Goal: Complete application form

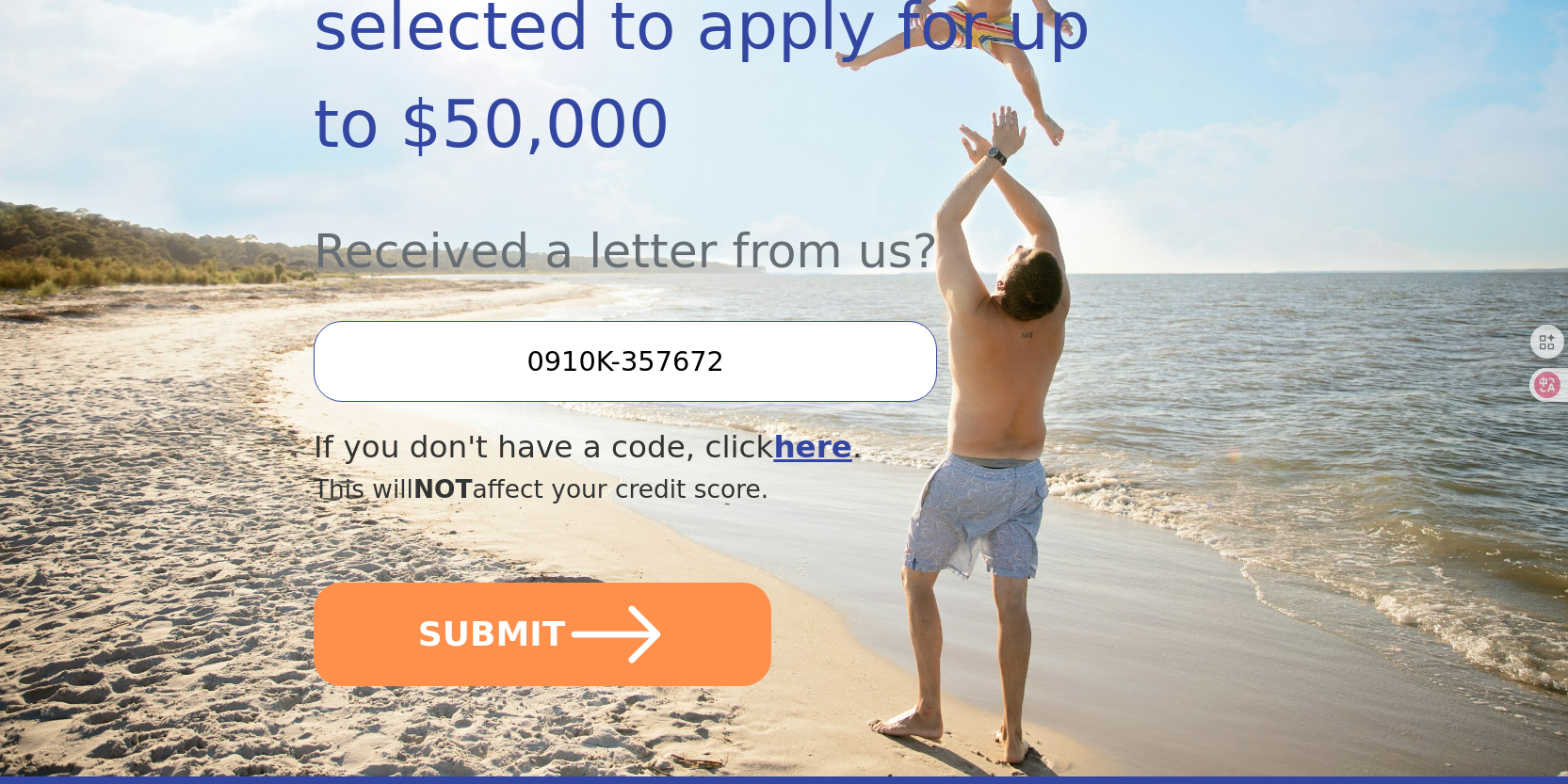
scroll to position [526, 0]
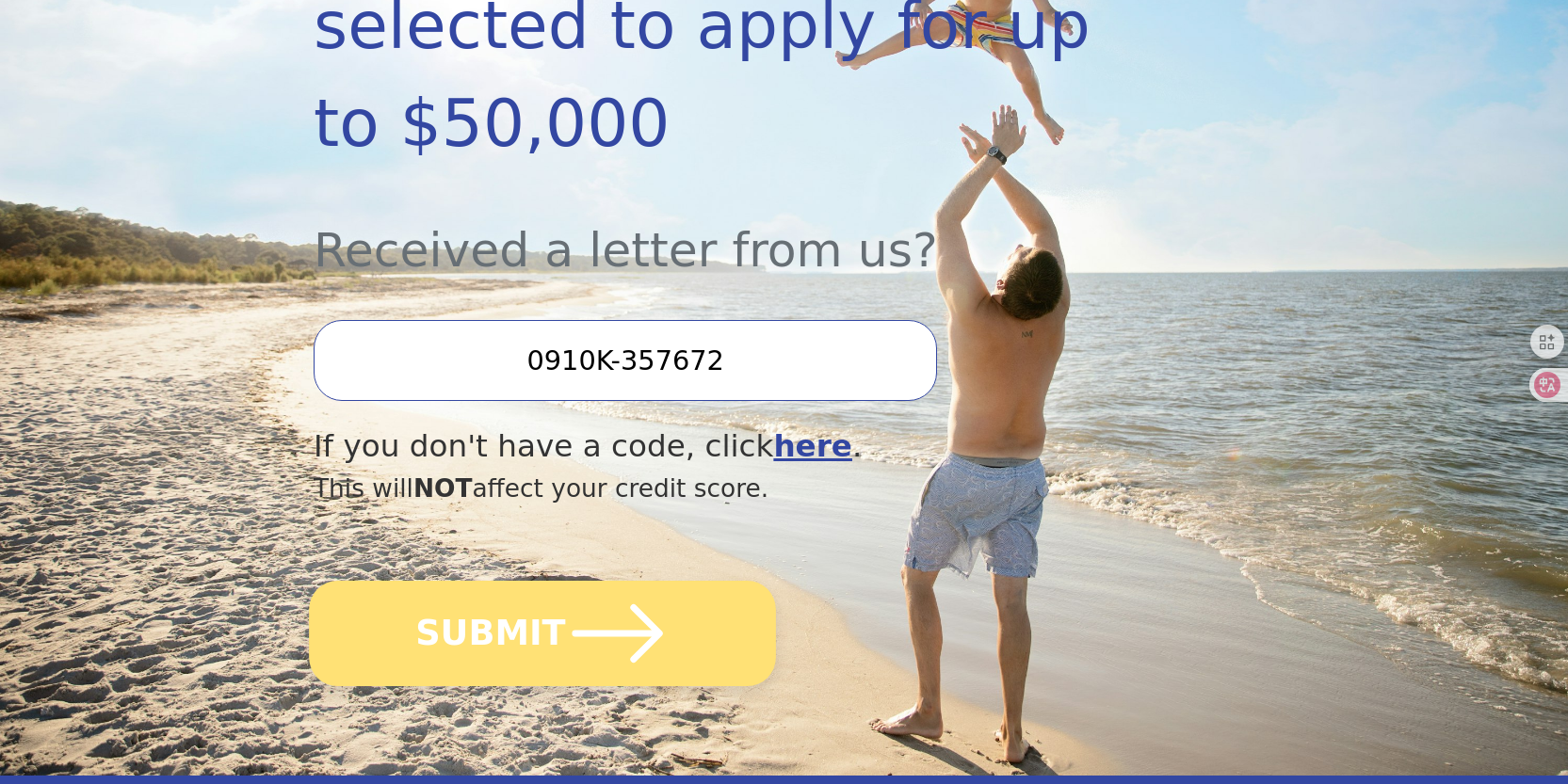
click at [614, 582] on icon "submit" at bounding box center [618, 634] width 104 height 104
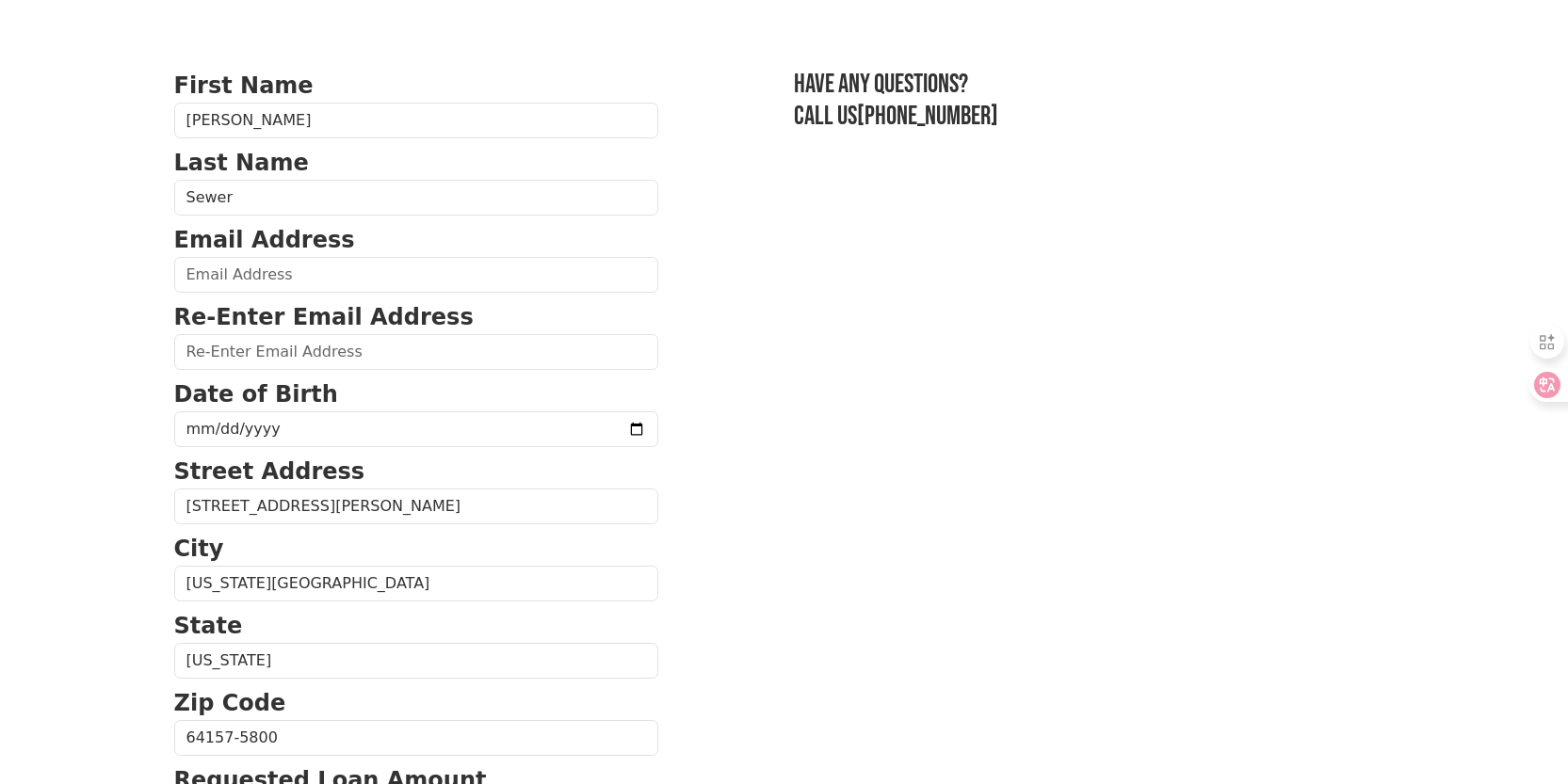
scroll to position [104, 0]
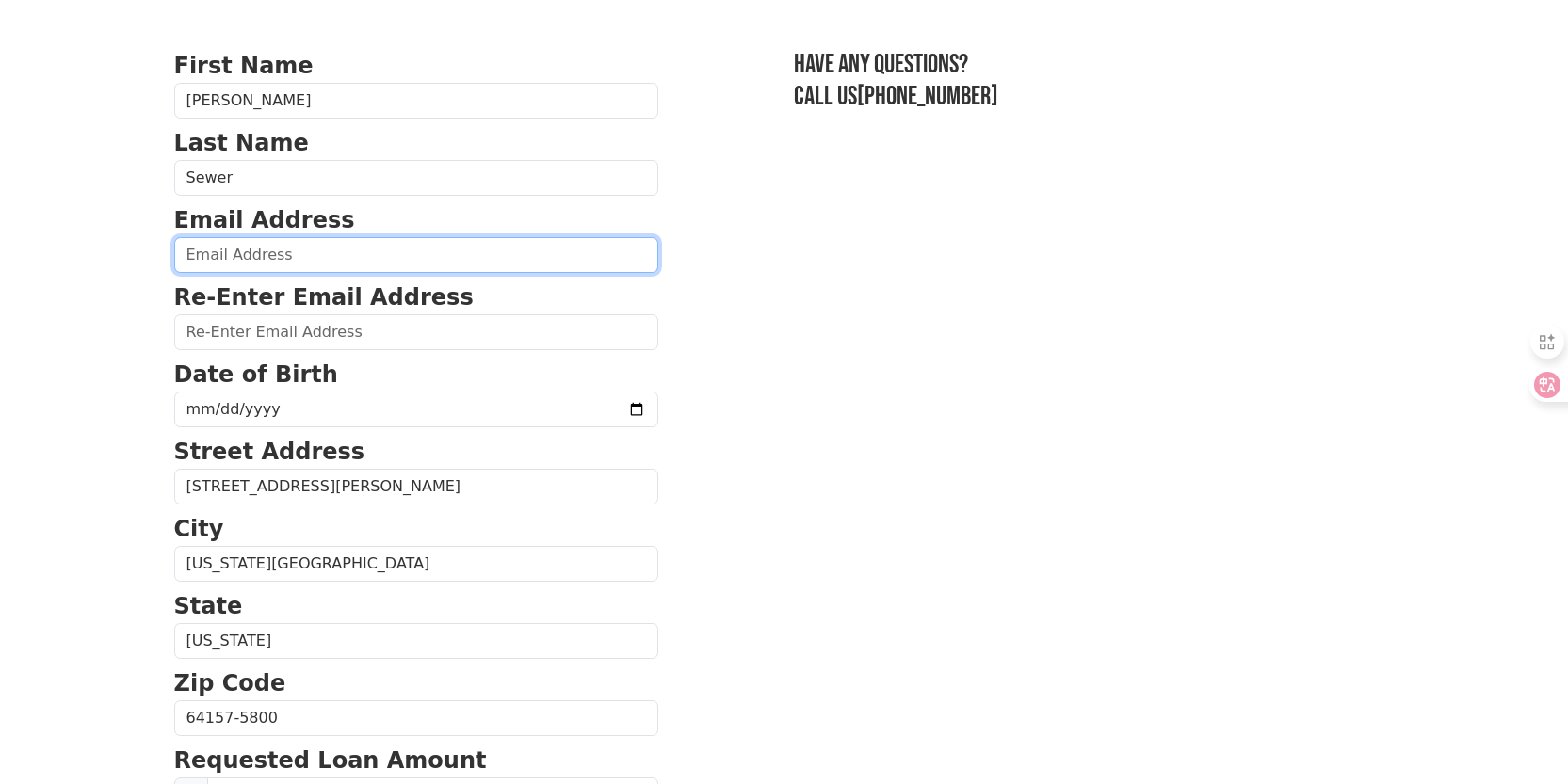
click at [296, 256] on input "email" at bounding box center [415, 255] width 484 height 35
type input "[EMAIL_ADDRESS][DOMAIN_NAME]"
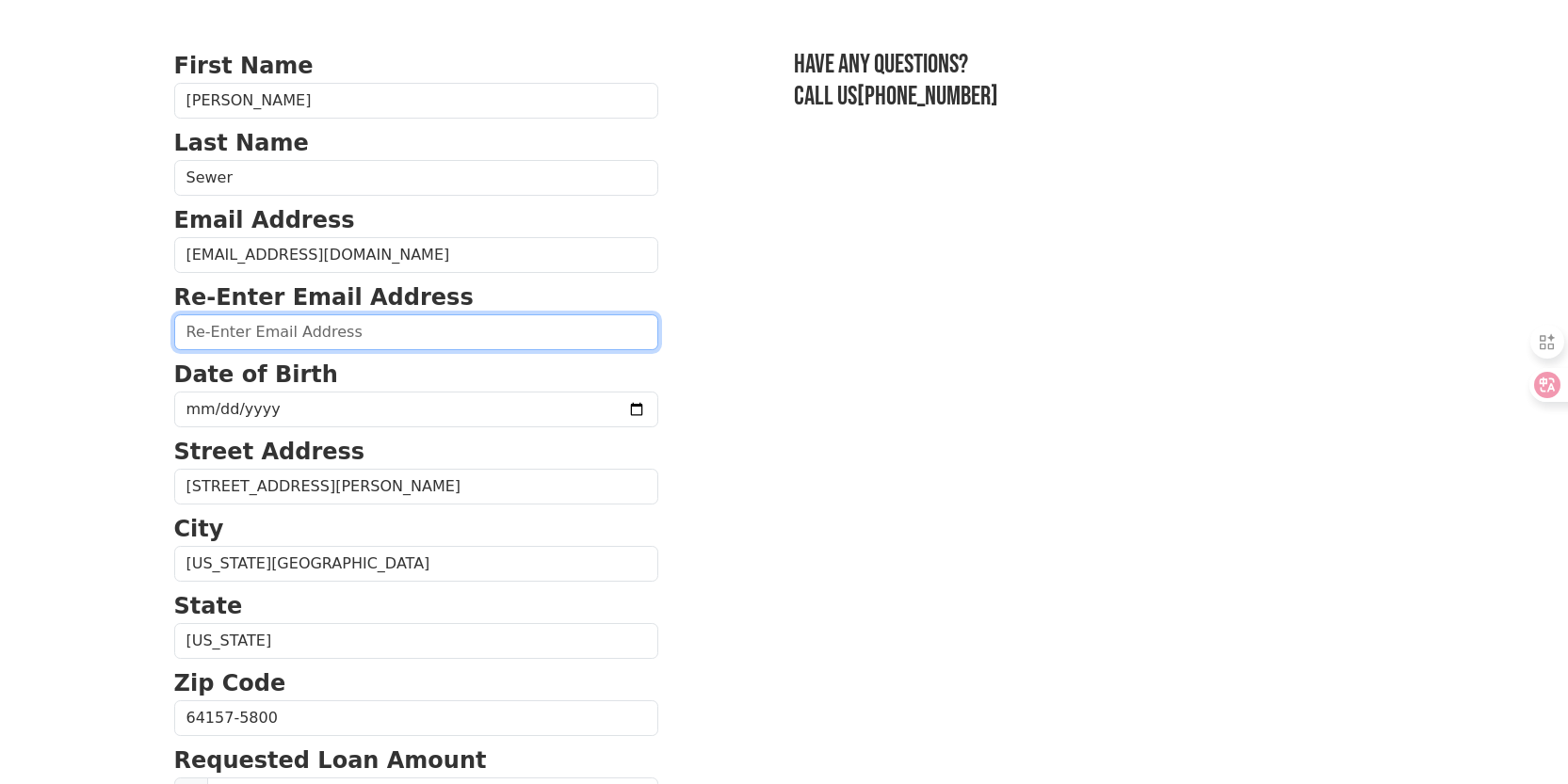
type input "[EMAIL_ADDRESS][DOMAIN_NAME]"
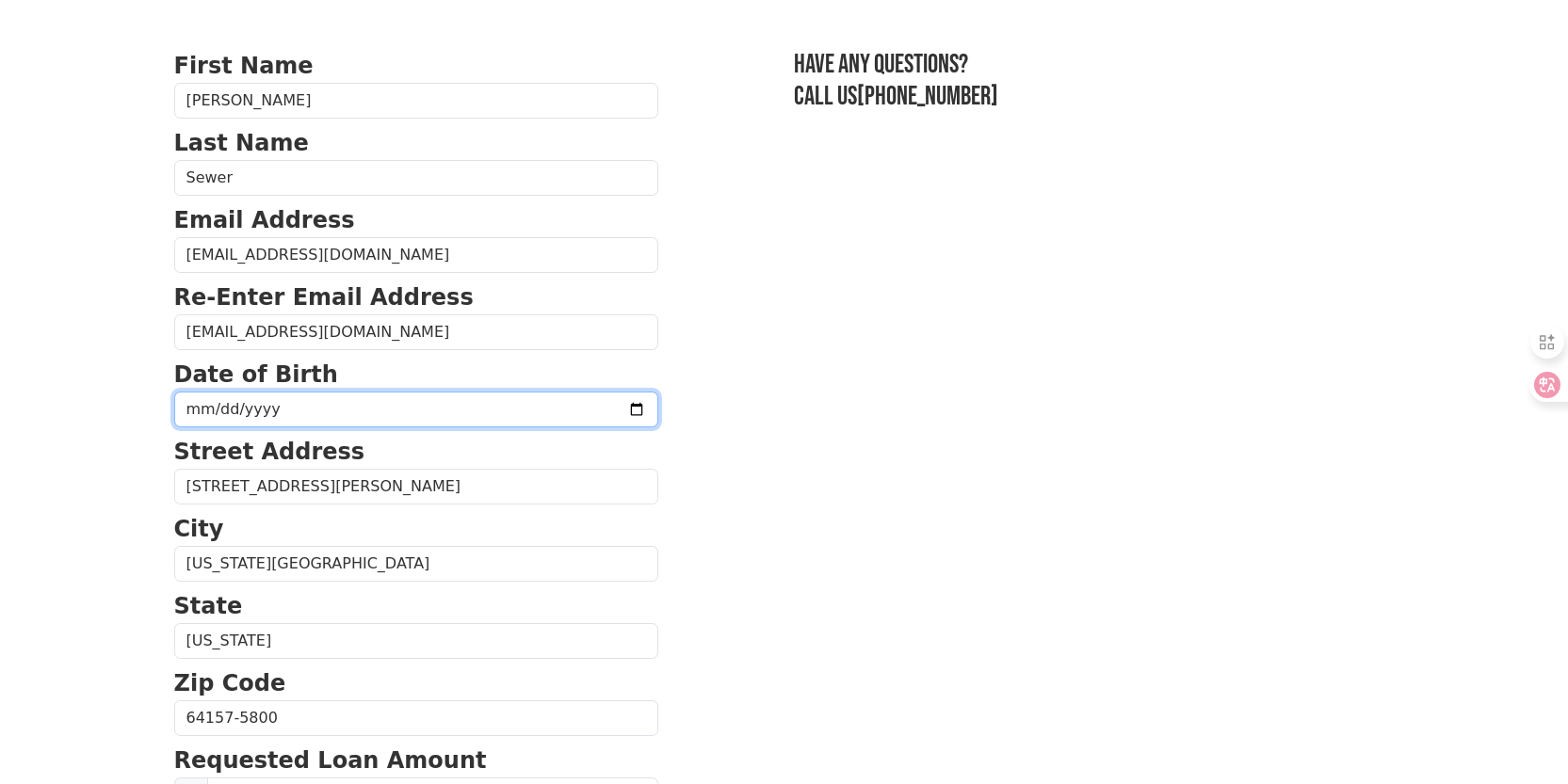
click at [311, 412] on input "date" at bounding box center [415, 409] width 484 height 35
type input "[DATE]"
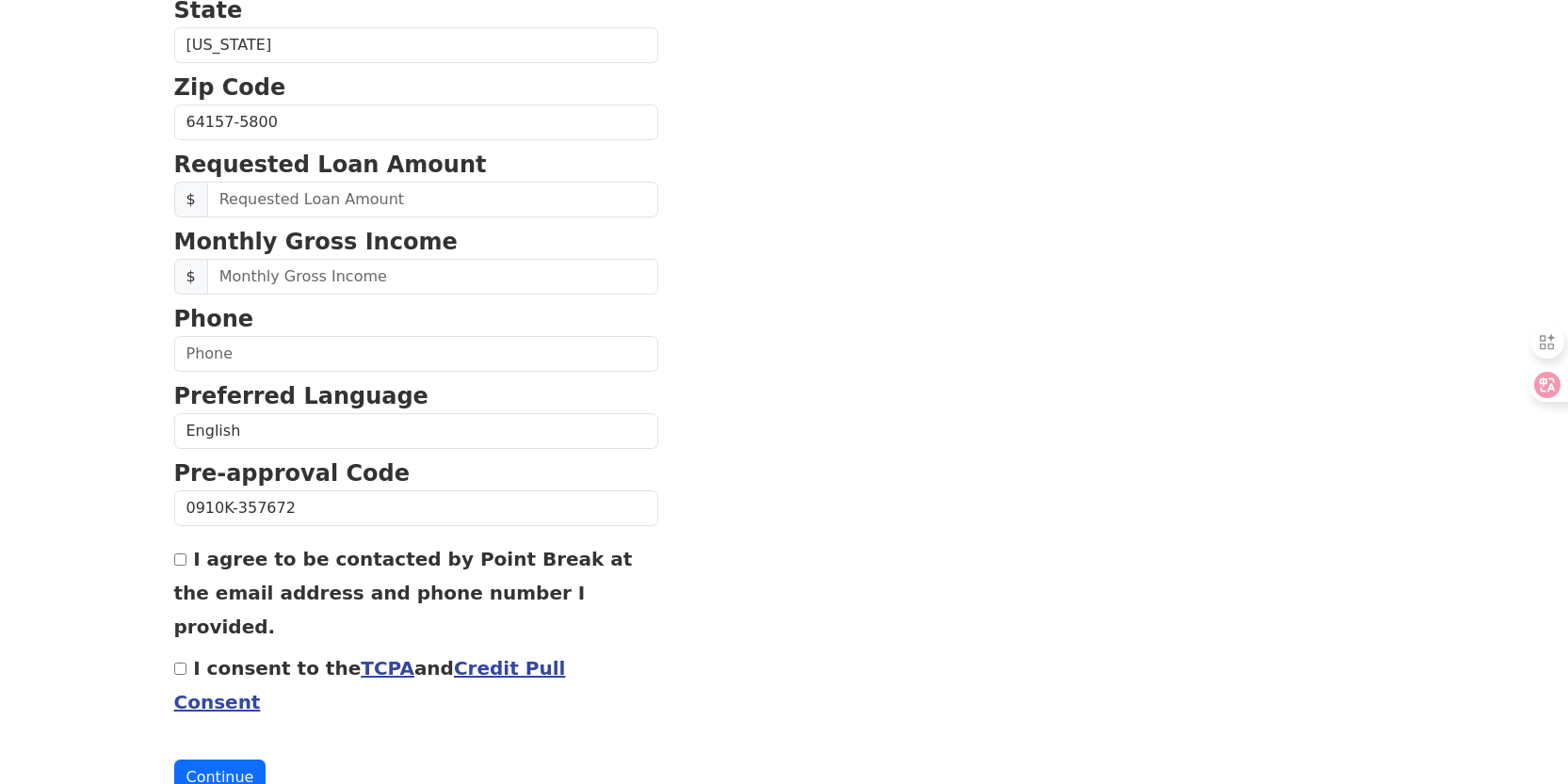
scroll to position [714, 0]
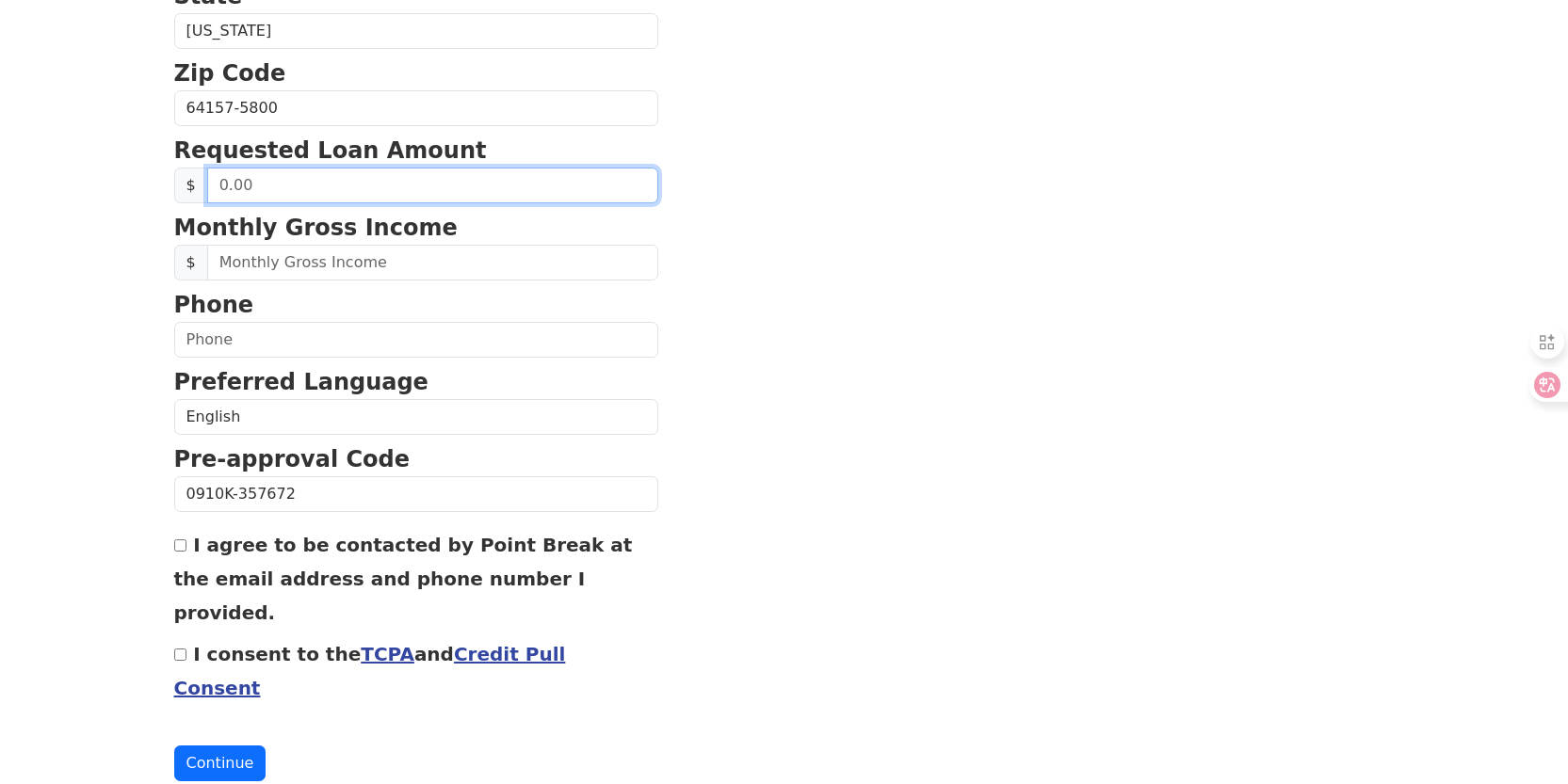
click at [247, 182] on input "text" at bounding box center [432, 185] width 451 height 35
click at [250, 177] on input "20.00" at bounding box center [432, 185] width 451 height 35
type input "20,000.00"
click at [294, 531] on div "I agree to be contacted by Point Break at the email address and phone number I …" at bounding box center [415, 578] width 484 height 102
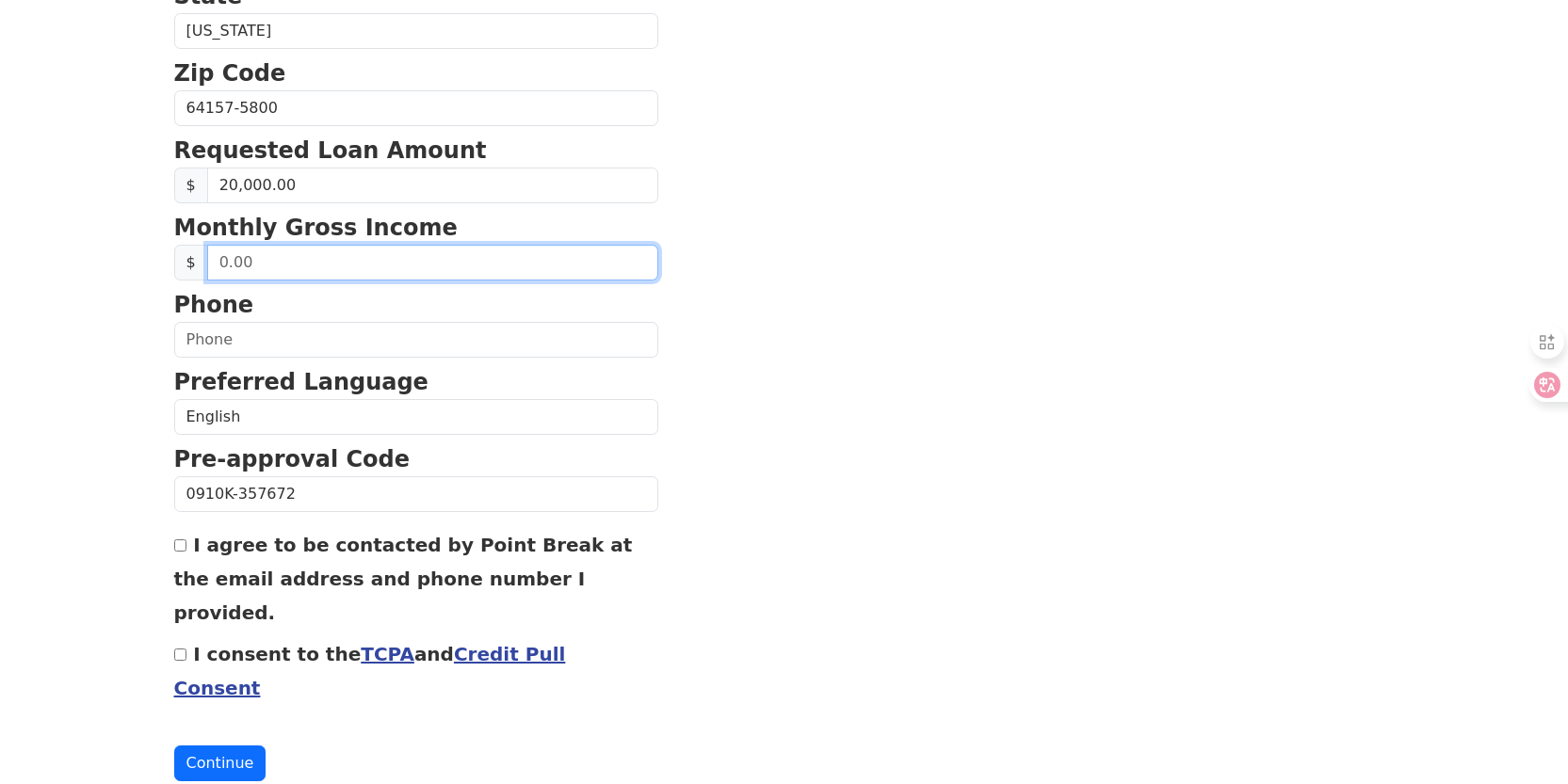
click at [220, 259] on input "text" at bounding box center [432, 262] width 451 height 35
type input "65,000.00"
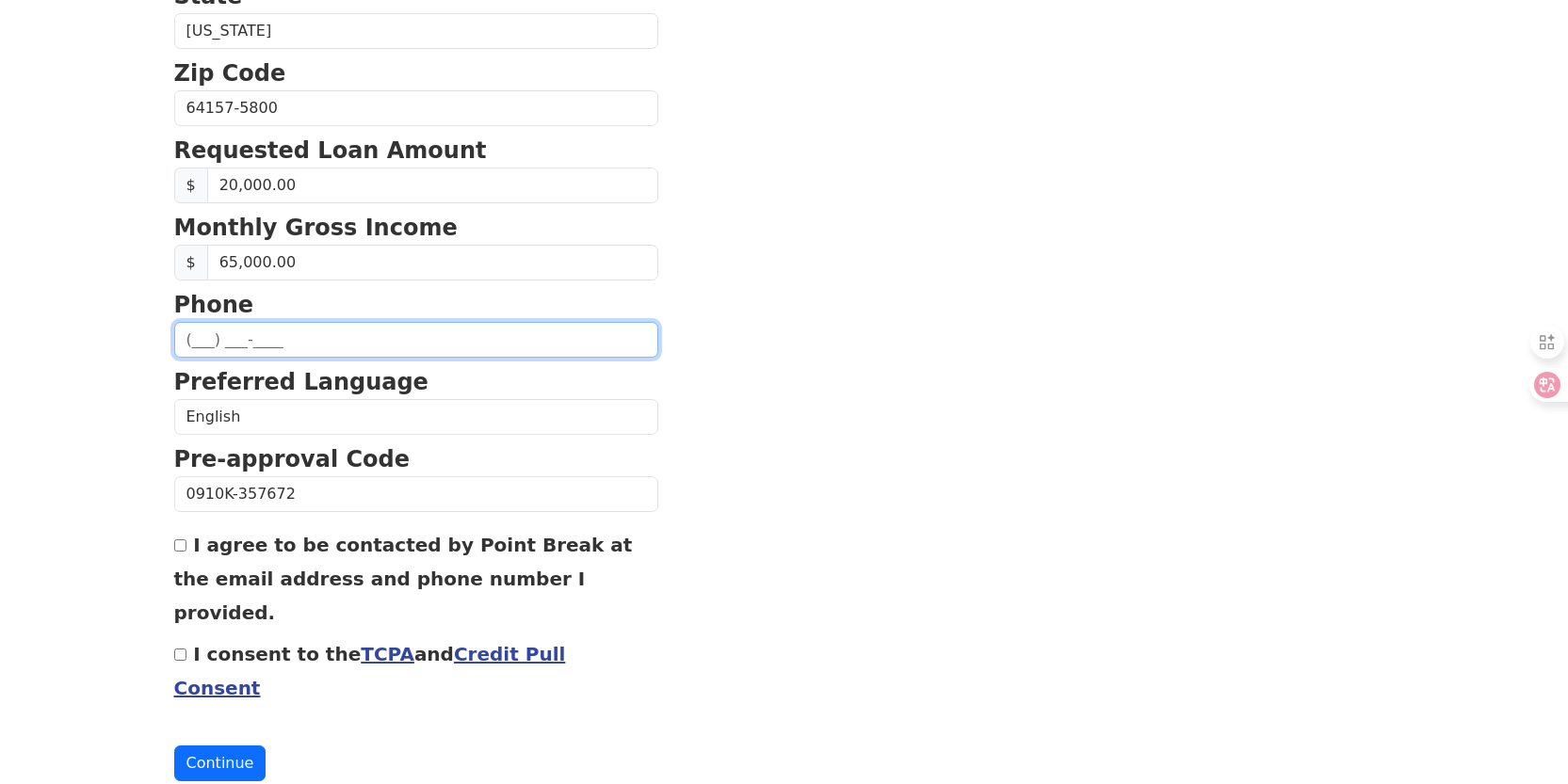
click at [195, 341] on input "text" at bounding box center [415, 340] width 484 height 35
type input "[PHONE_NUMBER]"
click at [174, 746] on button "Continue" at bounding box center [220, 763] width 92 height 35
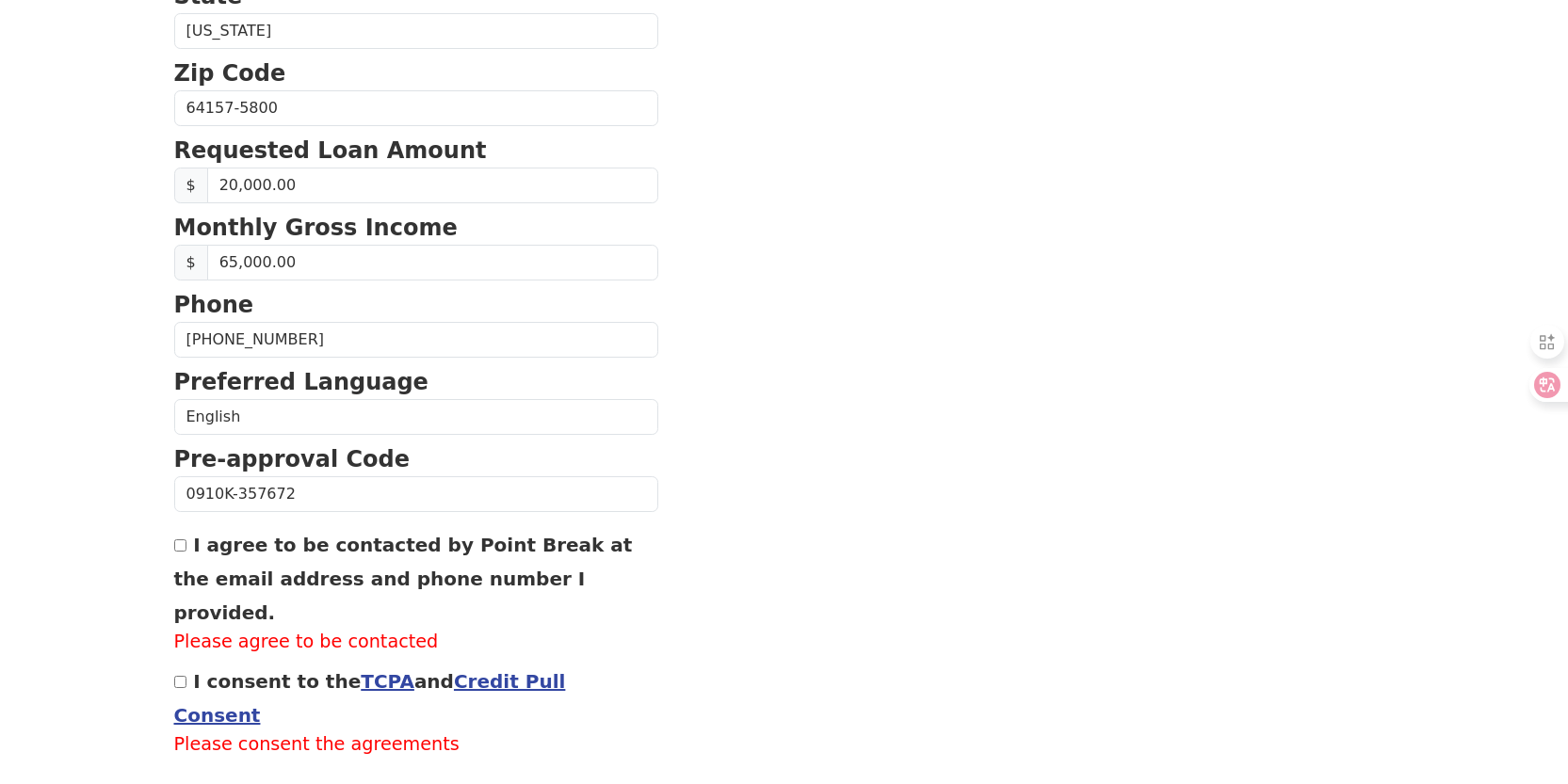
click at [180, 544] on input "I agree to be contacted by Point Break at the email address and phone number I …" at bounding box center [180, 546] width 12 height 12
checkbox input "true"
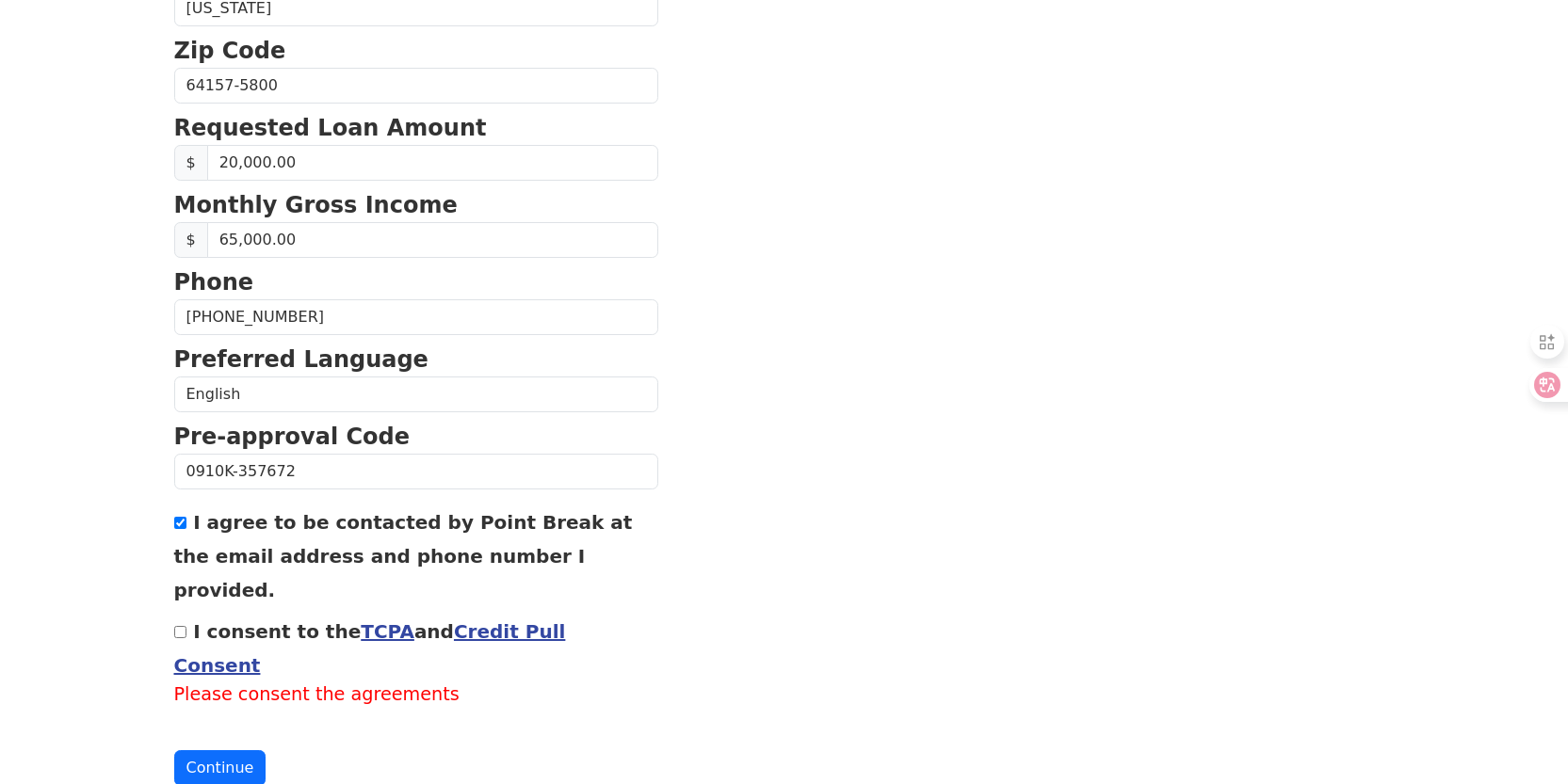
scroll to position [742, 0]
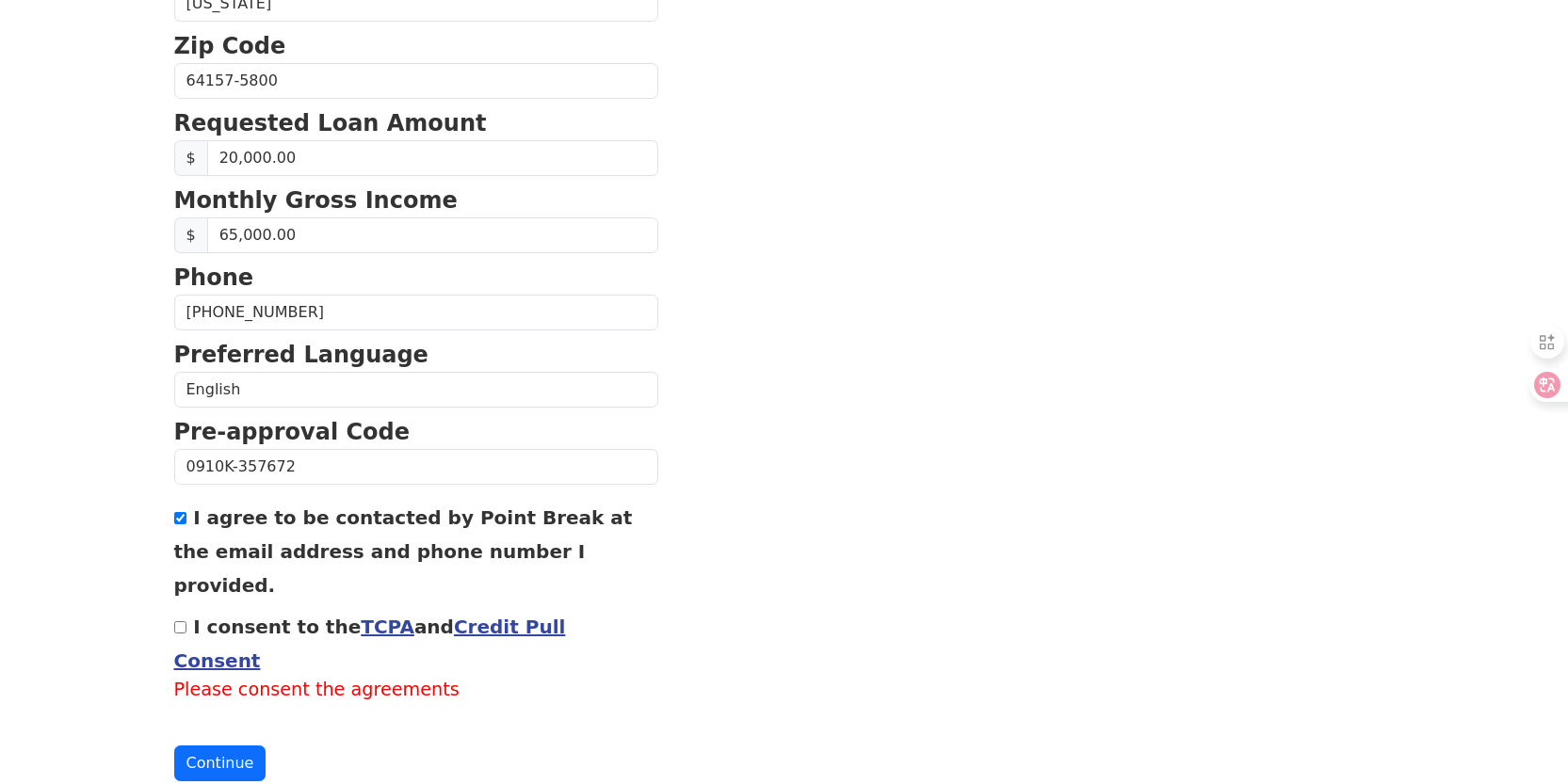
click at [177, 621] on input "I consent to the TCPA and Credit Pull Consent" at bounding box center [180, 627] width 12 height 12
checkbox input "true"
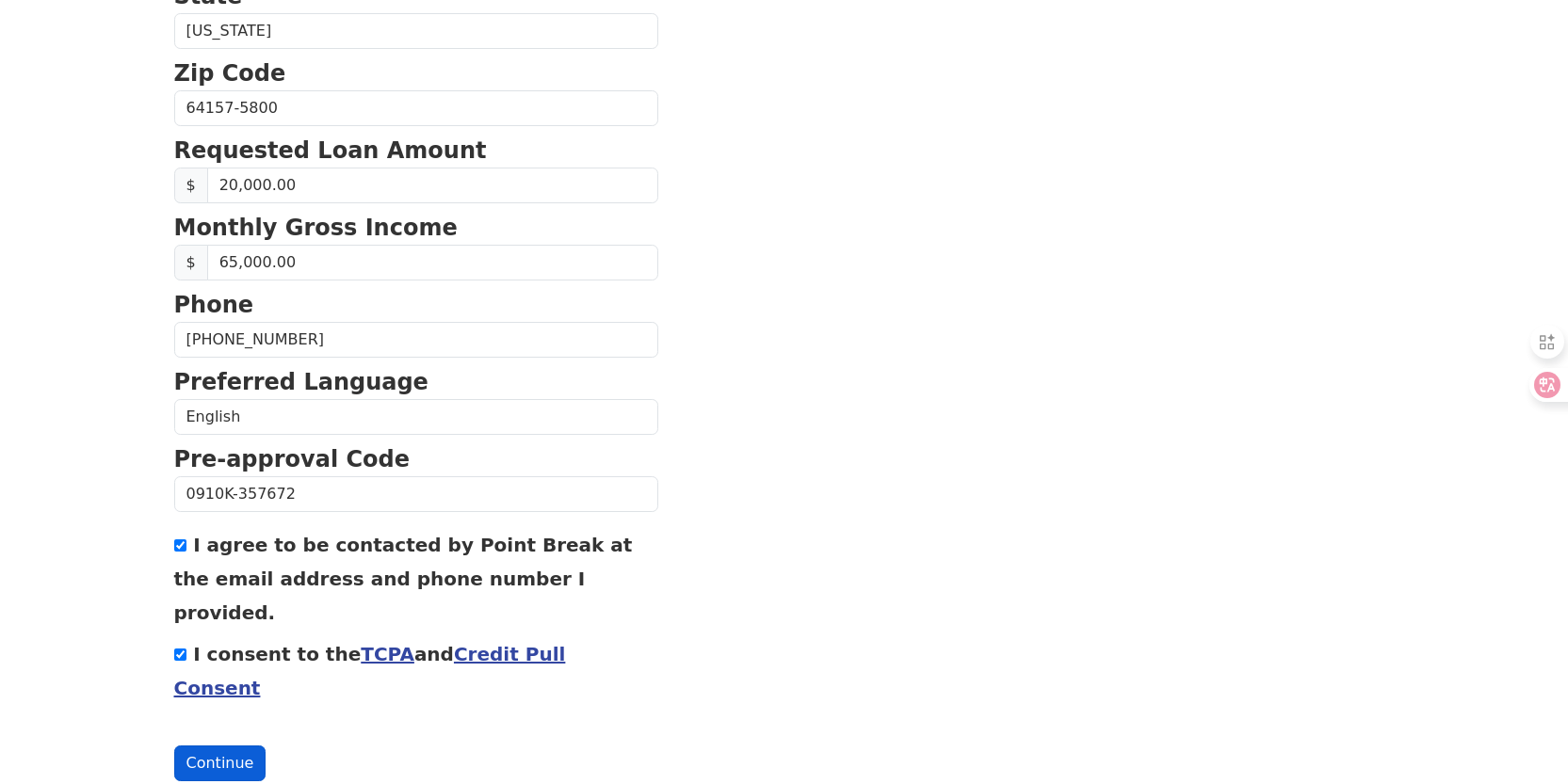
click at [246, 746] on button "Continue" at bounding box center [220, 763] width 92 height 35
